Goal: Task Accomplishment & Management: Manage account settings

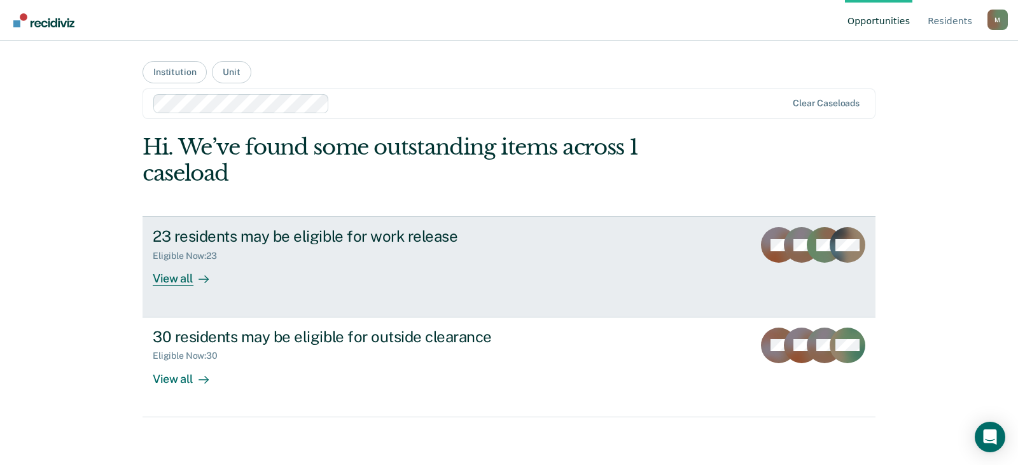
click at [368, 272] on div "23 residents may be eligible for work release Eligible Now : 23 View all" at bounding box center [391, 256] width 477 height 59
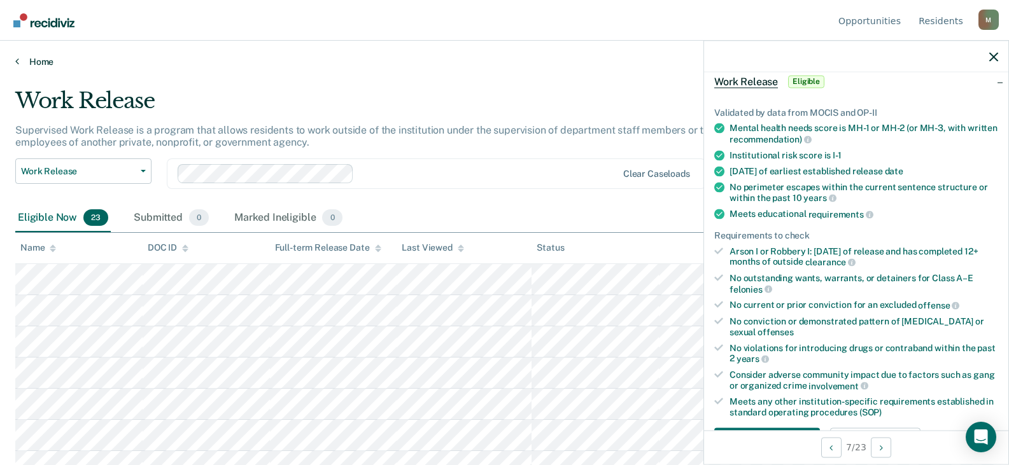
click at [39, 59] on link "Home" at bounding box center [504, 61] width 978 height 11
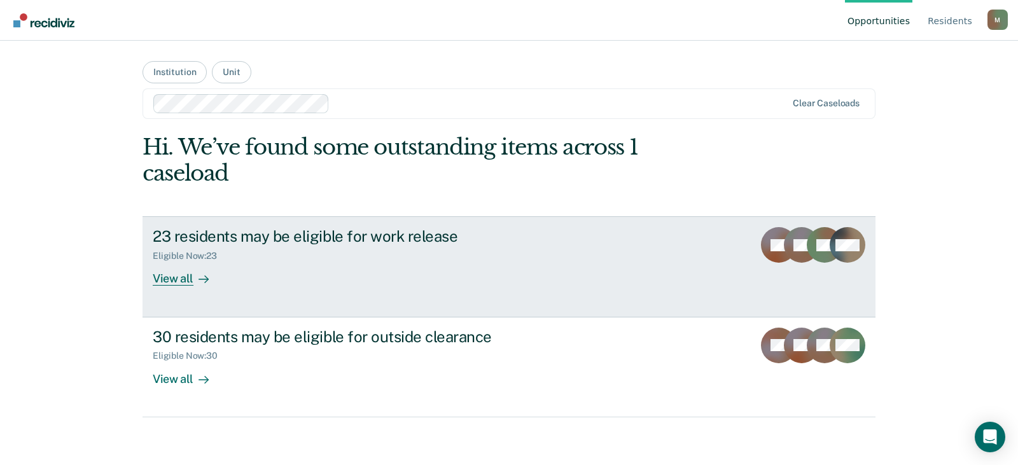
click at [348, 243] on div "23 residents may be eligible for work release" at bounding box center [376, 236] width 447 height 18
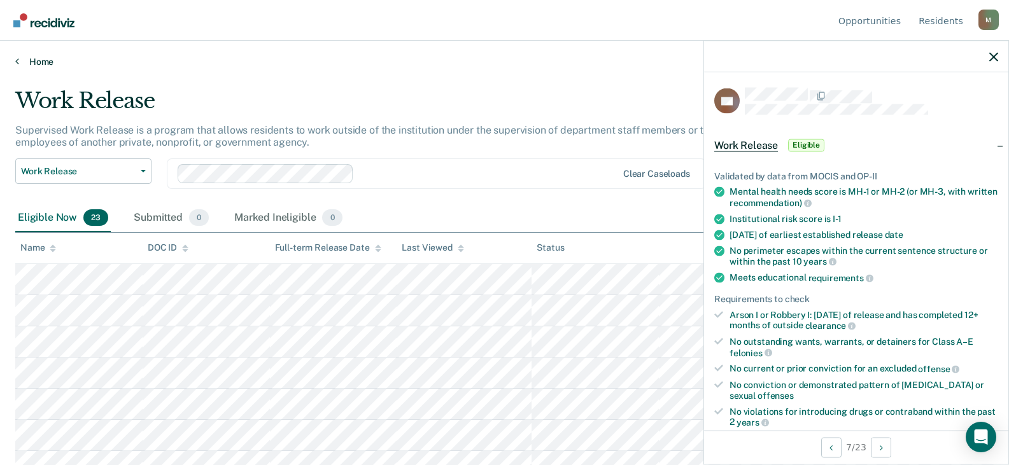
click at [36, 62] on link "Home" at bounding box center [504, 61] width 978 height 11
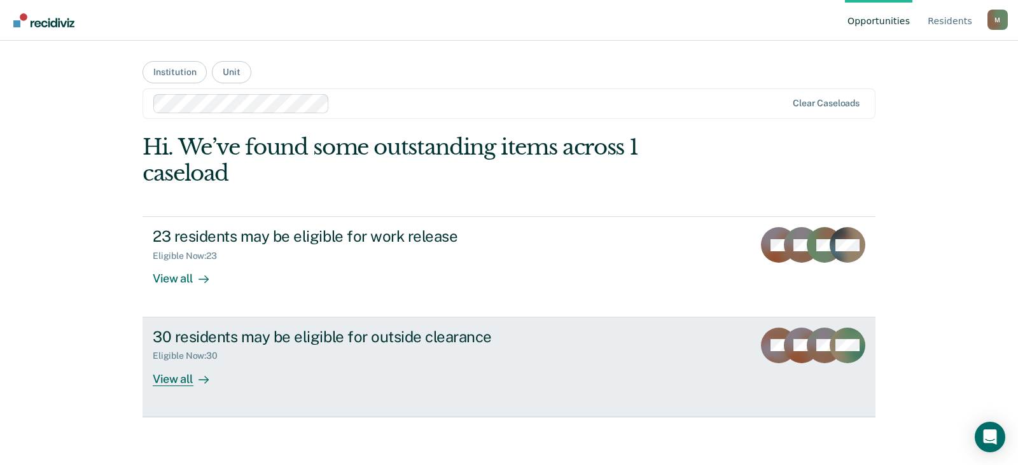
click at [318, 334] on div "30 residents may be eligible for outside clearance" at bounding box center [376, 337] width 447 height 18
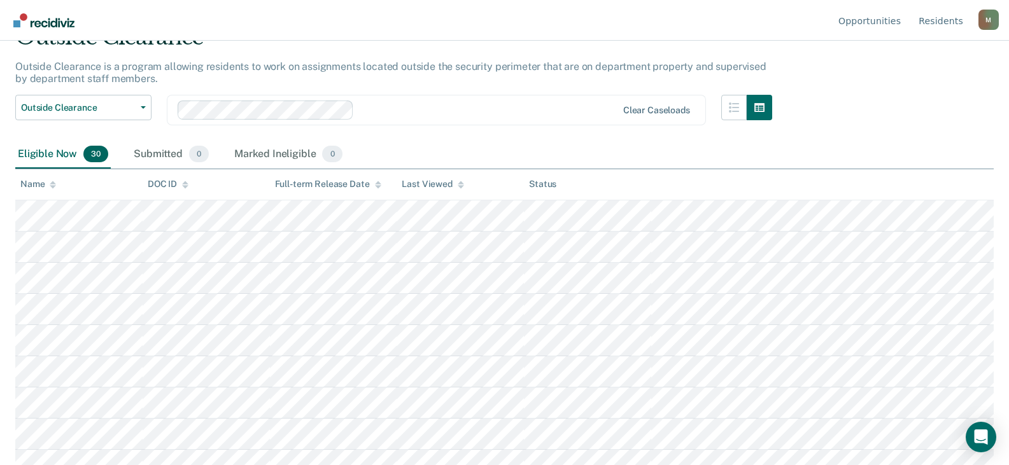
scroll to position [127, 0]
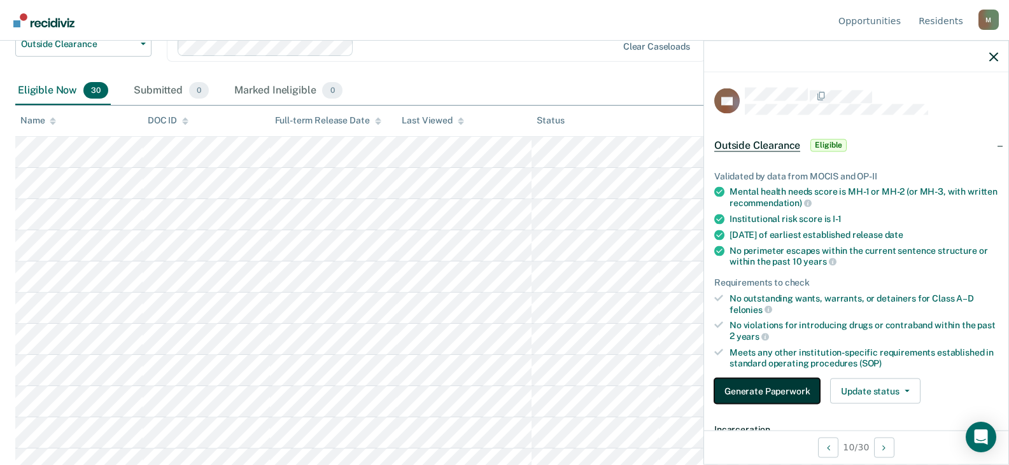
click at [782, 386] on button "Generate Paperwork" at bounding box center [767, 391] width 106 height 25
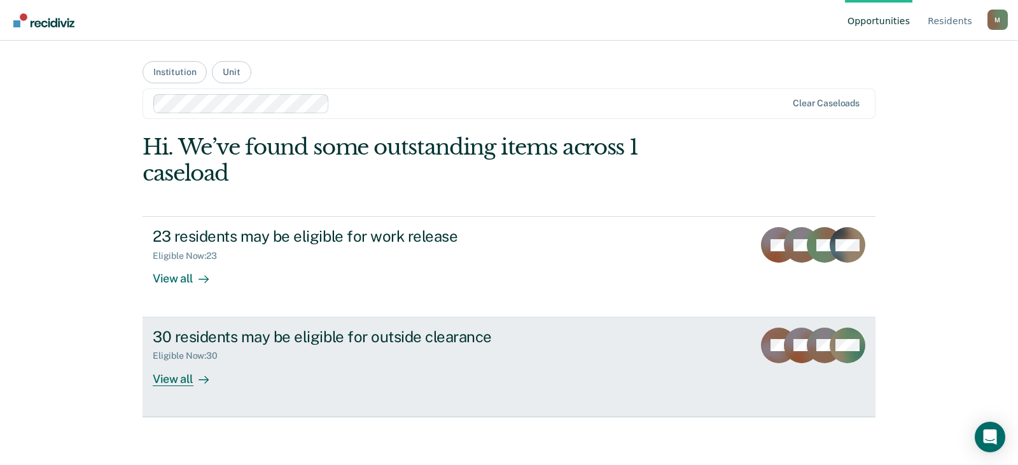
click at [183, 379] on div "View all" at bounding box center [188, 374] width 71 height 25
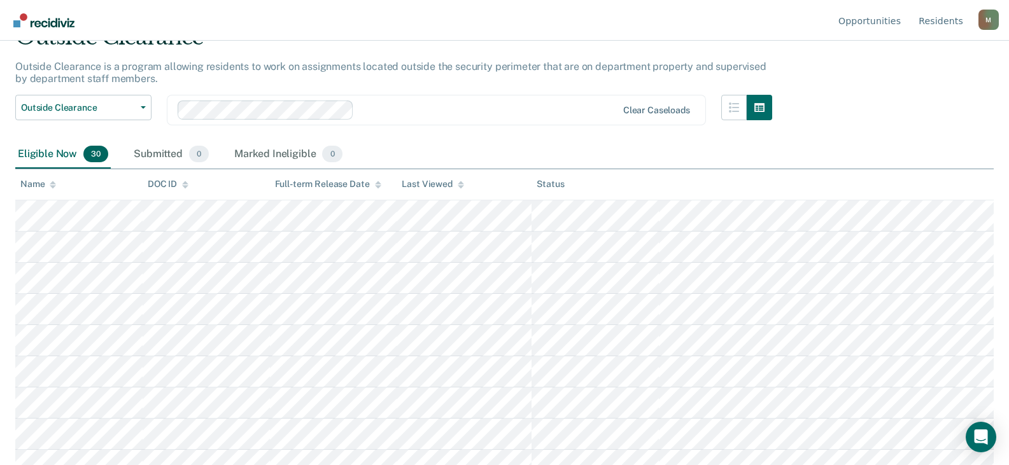
scroll to position [127, 0]
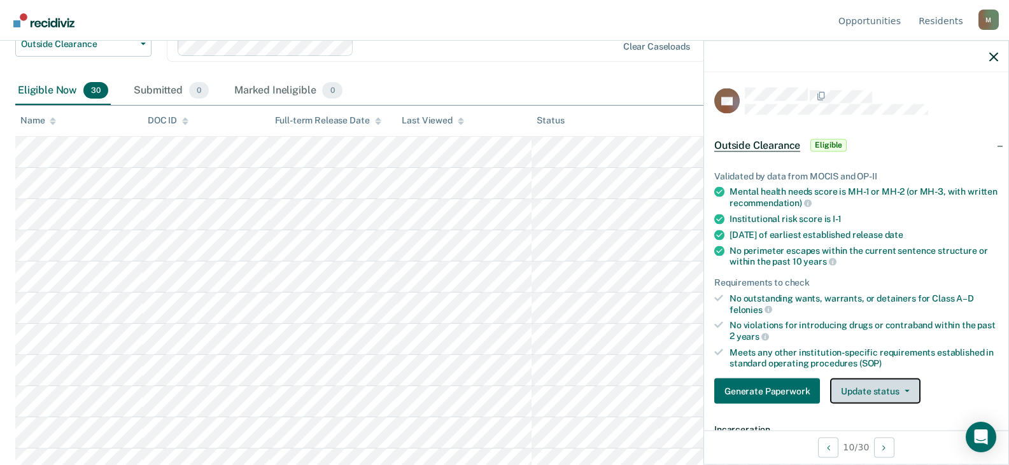
click at [884, 388] on button "Update status" at bounding box center [875, 391] width 90 height 25
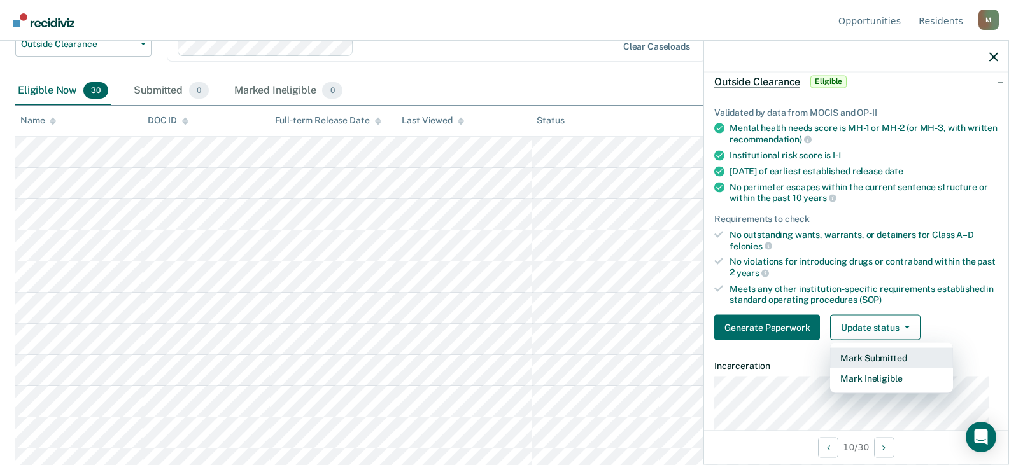
click at [924, 356] on button "Mark Submitted" at bounding box center [891, 358] width 123 height 20
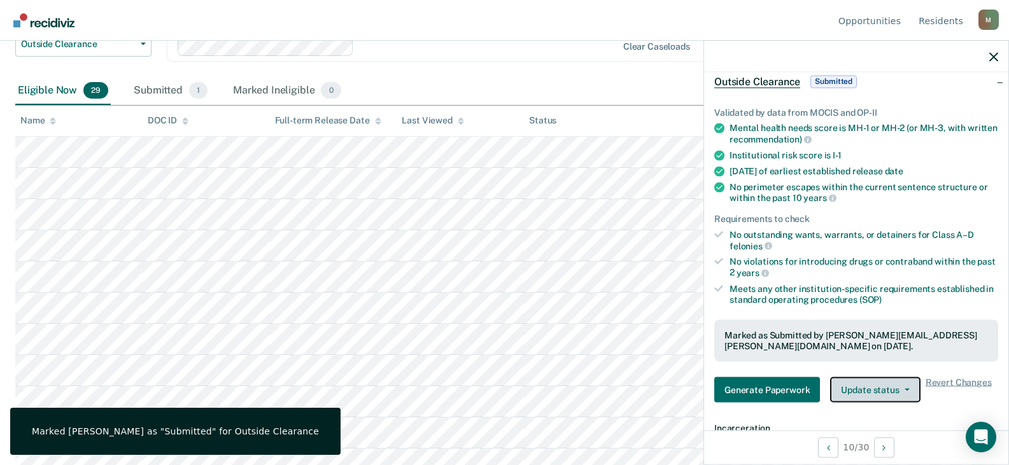
scroll to position [0, 0]
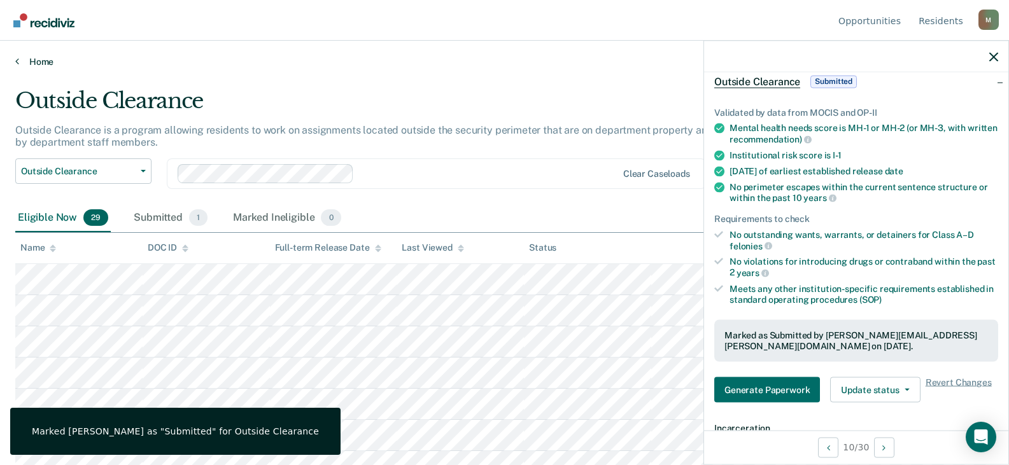
click at [43, 64] on link "Home" at bounding box center [504, 61] width 978 height 11
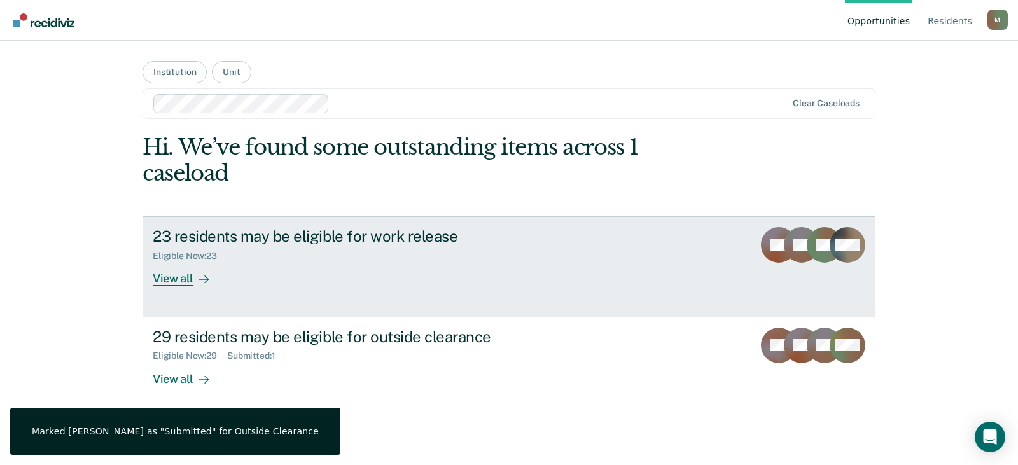
click at [297, 253] on div "Eligible Now : 23" at bounding box center [376, 254] width 447 height 16
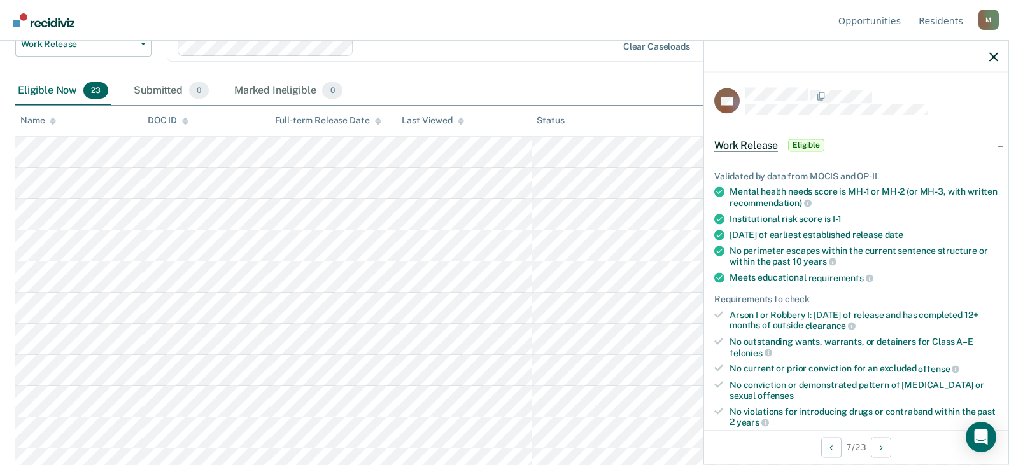
scroll to position [127, 0]
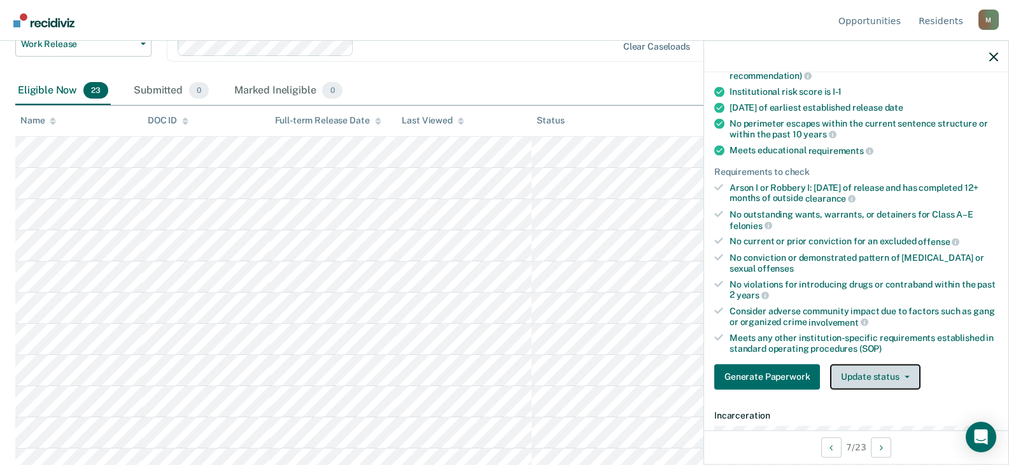
click at [875, 374] on button "Update status" at bounding box center [875, 376] width 90 height 25
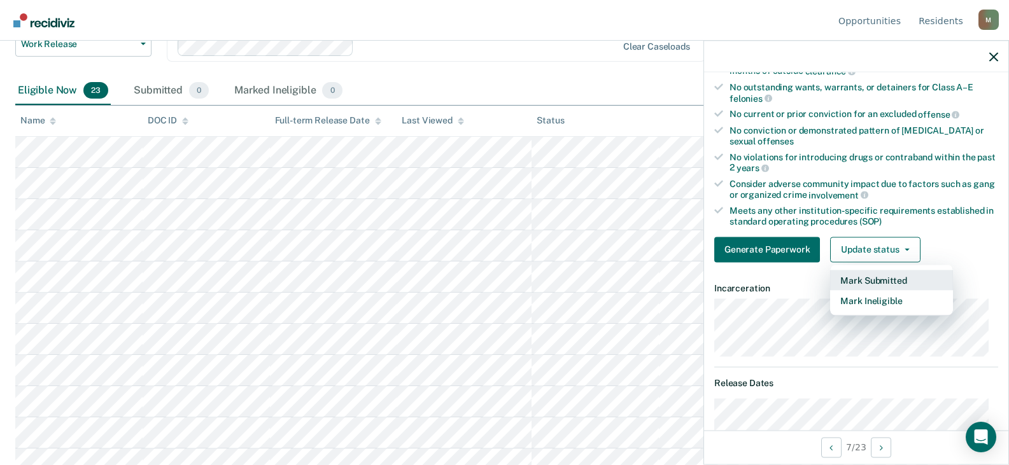
scroll to position [318, 0]
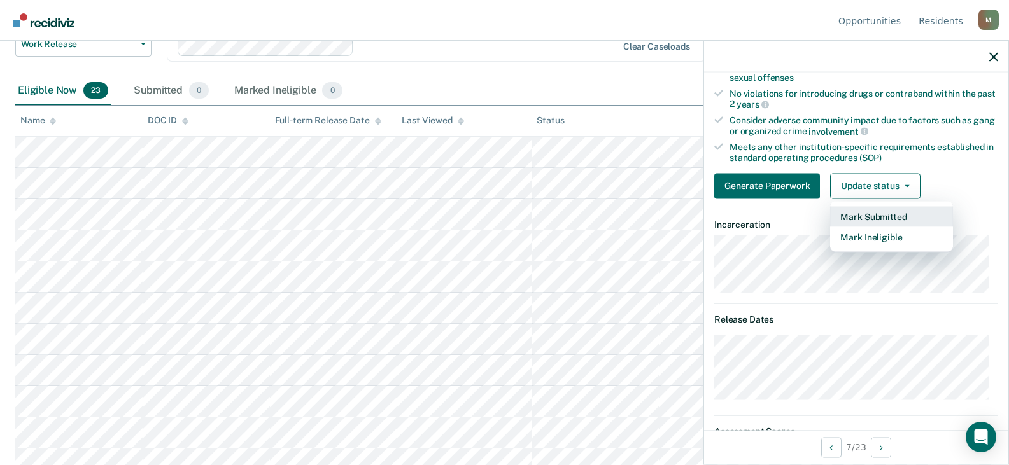
click at [888, 219] on button "Mark Submitted" at bounding box center [891, 216] width 123 height 20
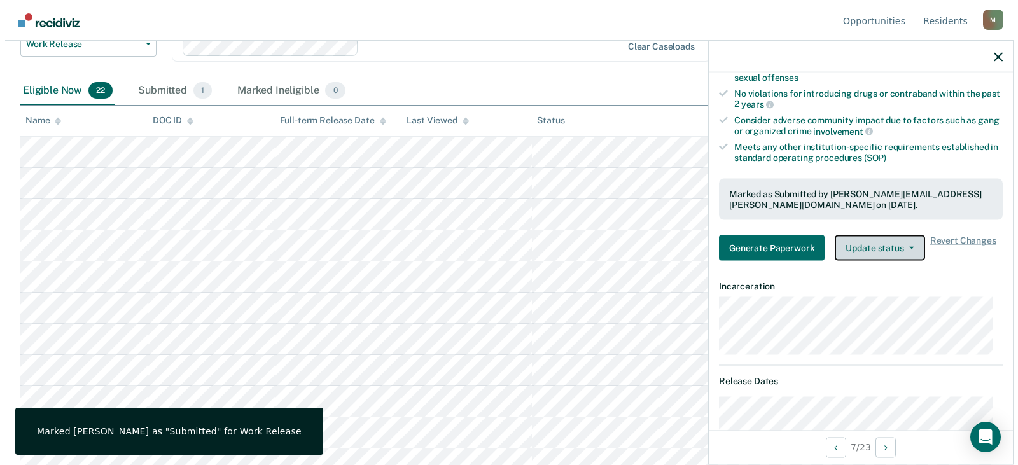
scroll to position [0, 0]
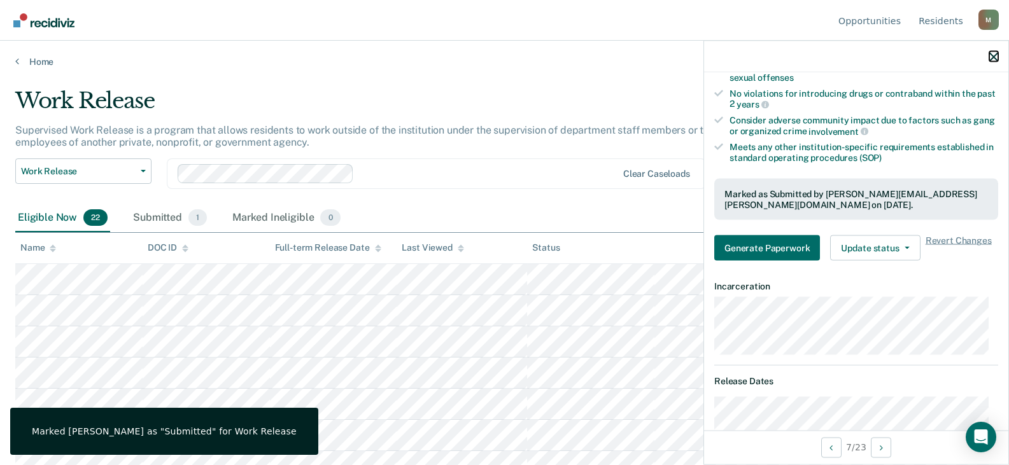
click at [996, 53] on icon "button" at bounding box center [993, 56] width 9 height 9
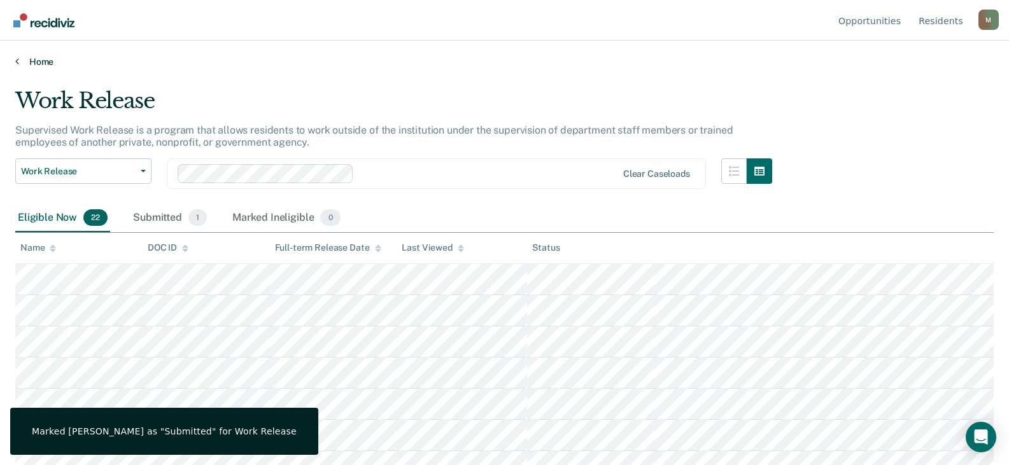
click at [42, 61] on link "Home" at bounding box center [504, 61] width 978 height 11
